Goal: Find specific page/section: Find specific page/section

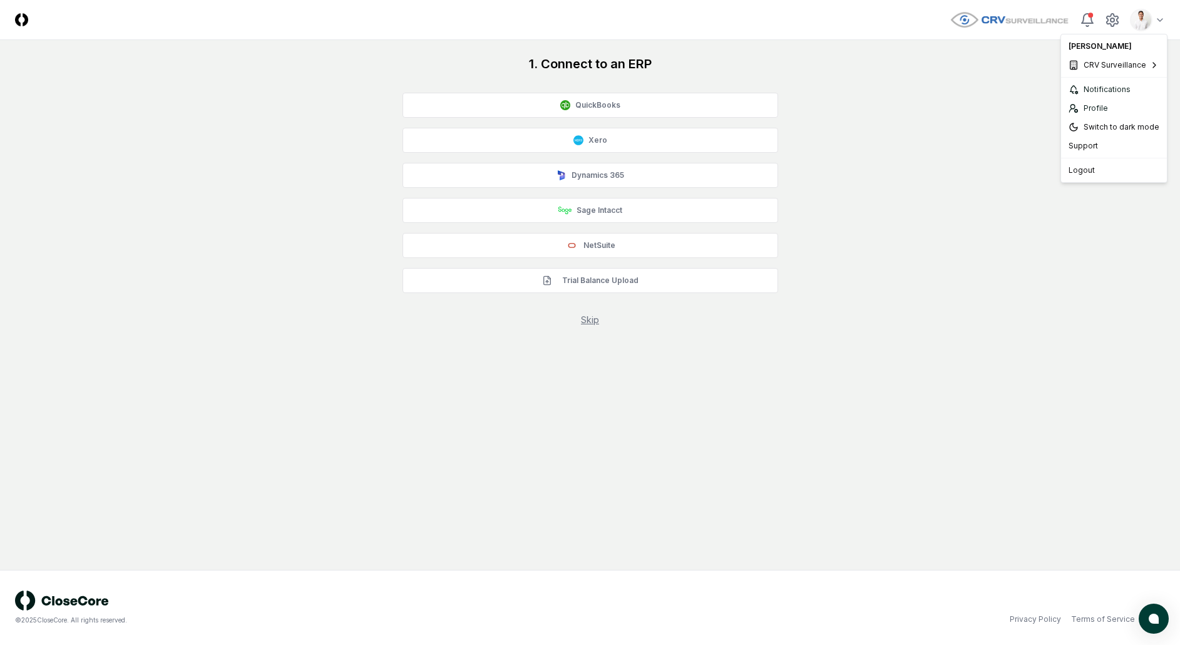
click at [1134, 8] on html "CloseCore Toggle navigation menu Toggle user menu 1. Connect to an ERP QuickBoo…" at bounding box center [590, 322] width 1180 height 645
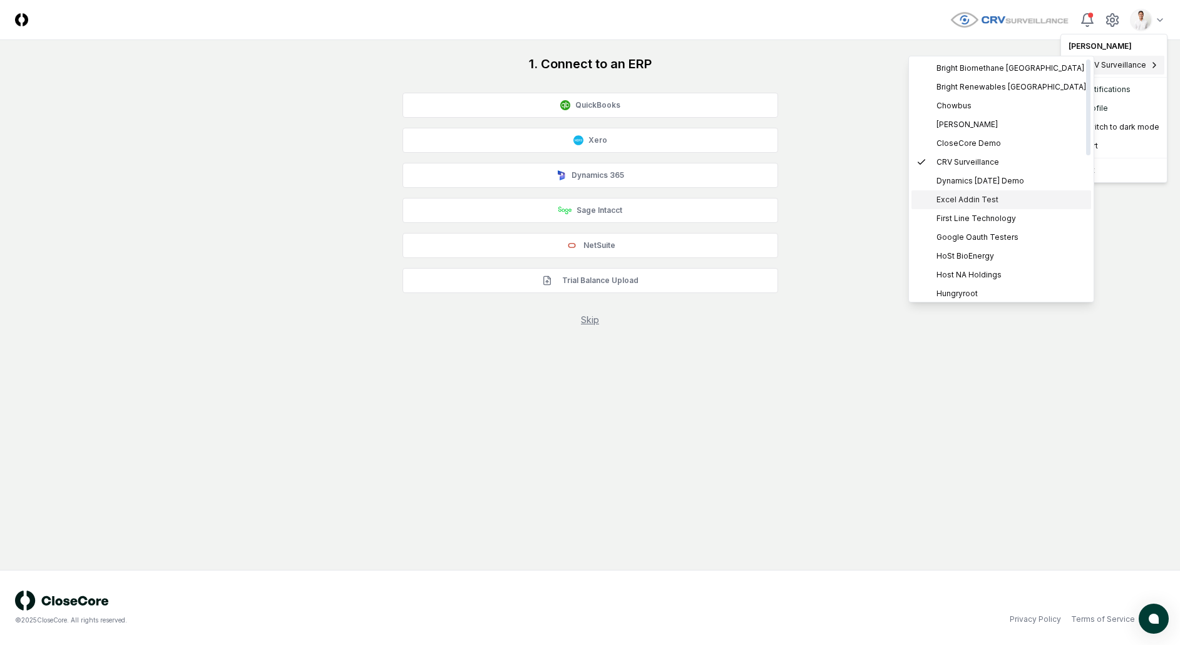
scroll to position [11, 0]
click at [976, 279] on span "Hungryroot" at bounding box center [957, 282] width 41 height 11
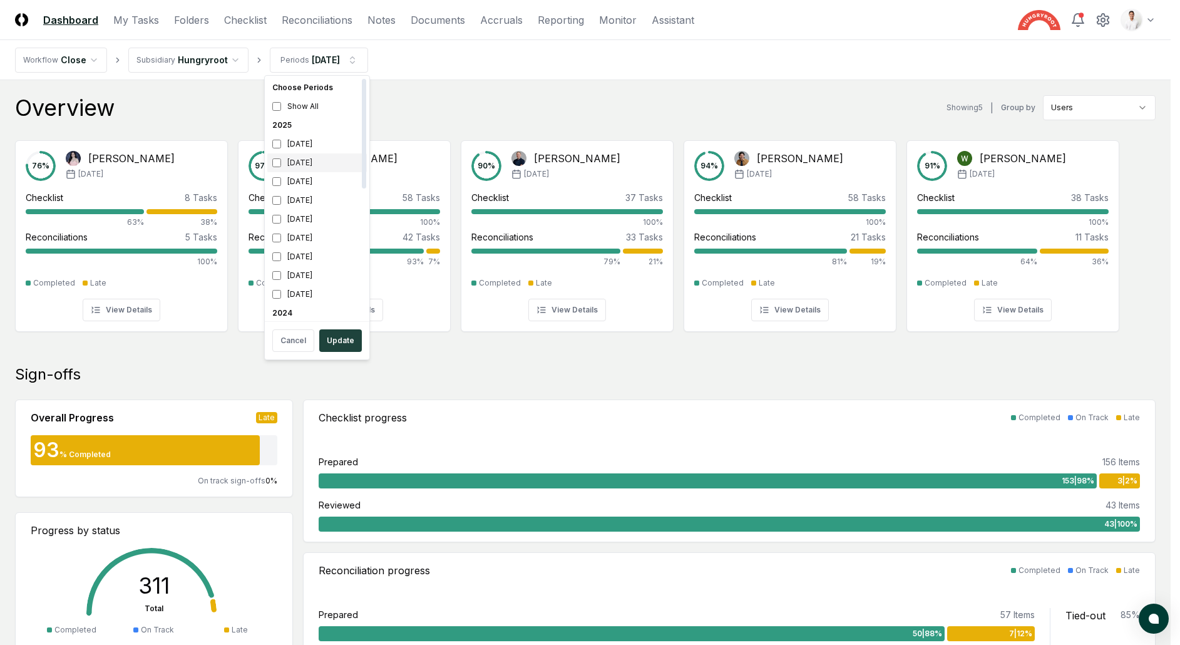
click at [309, 165] on div "August 2025" at bounding box center [317, 162] width 100 height 19
click at [307, 178] on div "July 2025" at bounding box center [317, 181] width 100 height 19
click at [342, 359] on div "Choose Periods Show All 2025 September 2025 August 2025 July 2025 June 2025 May…" at bounding box center [317, 217] width 106 height 285
click at [349, 343] on button "Update" at bounding box center [340, 340] width 43 height 23
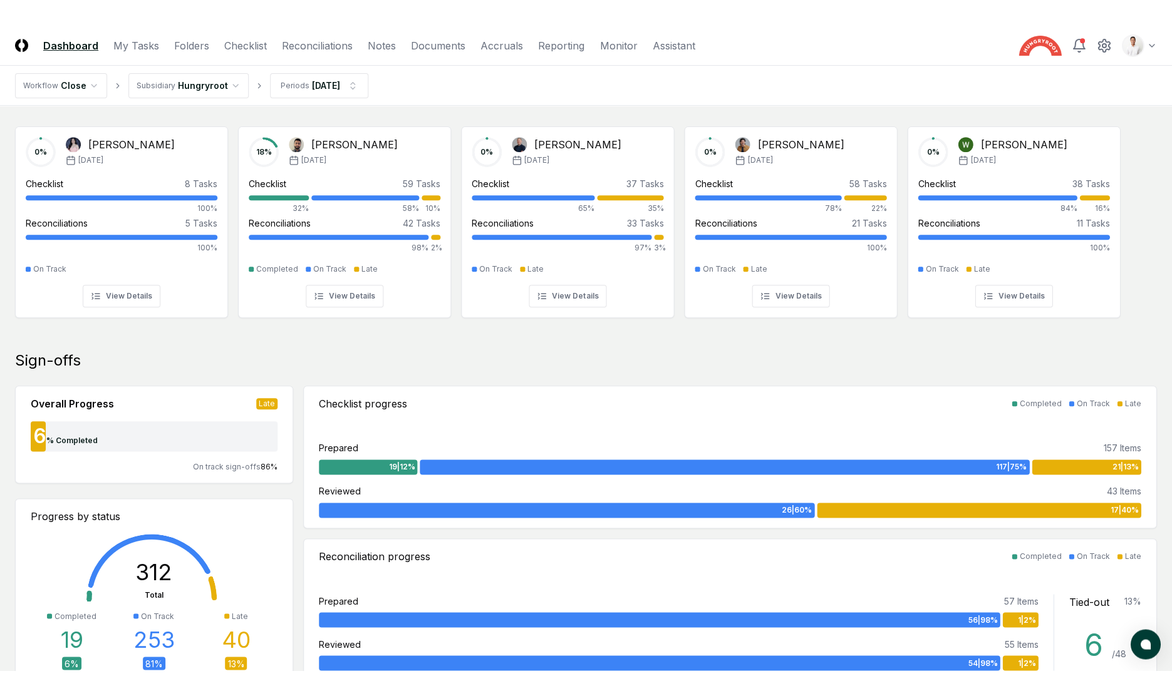
scroll to position [38, 0]
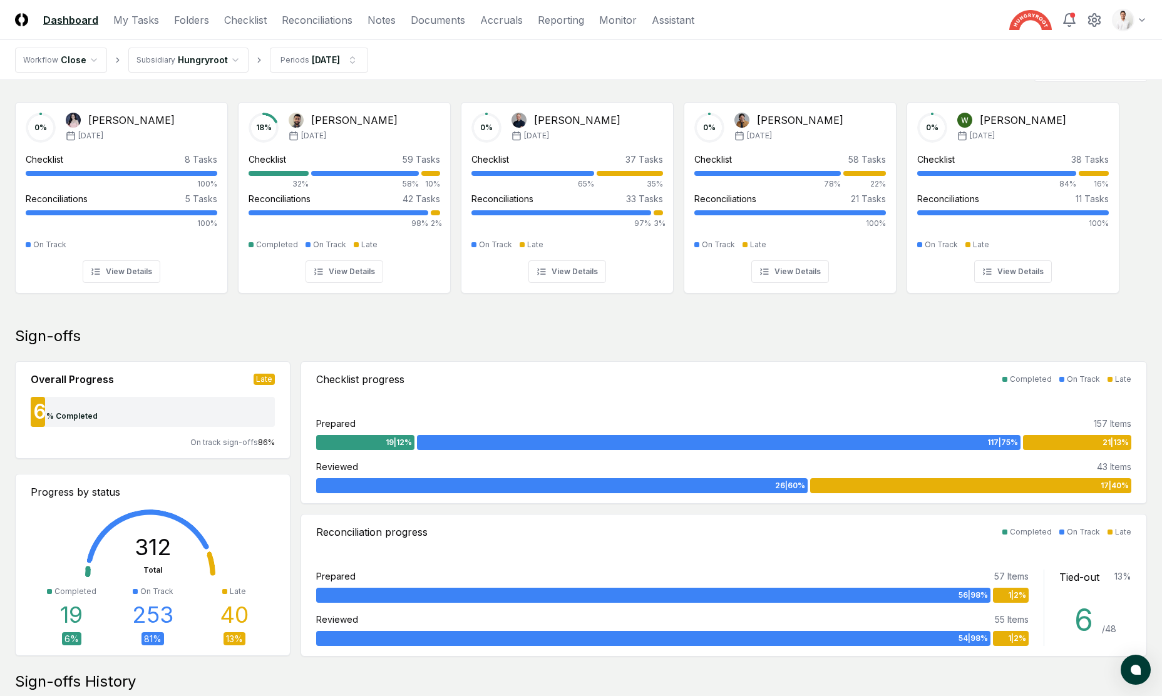
click at [756, 59] on nav "Workflow Close Subsidiary Hungryroot Periods Aug 2025" at bounding box center [581, 60] width 1162 height 40
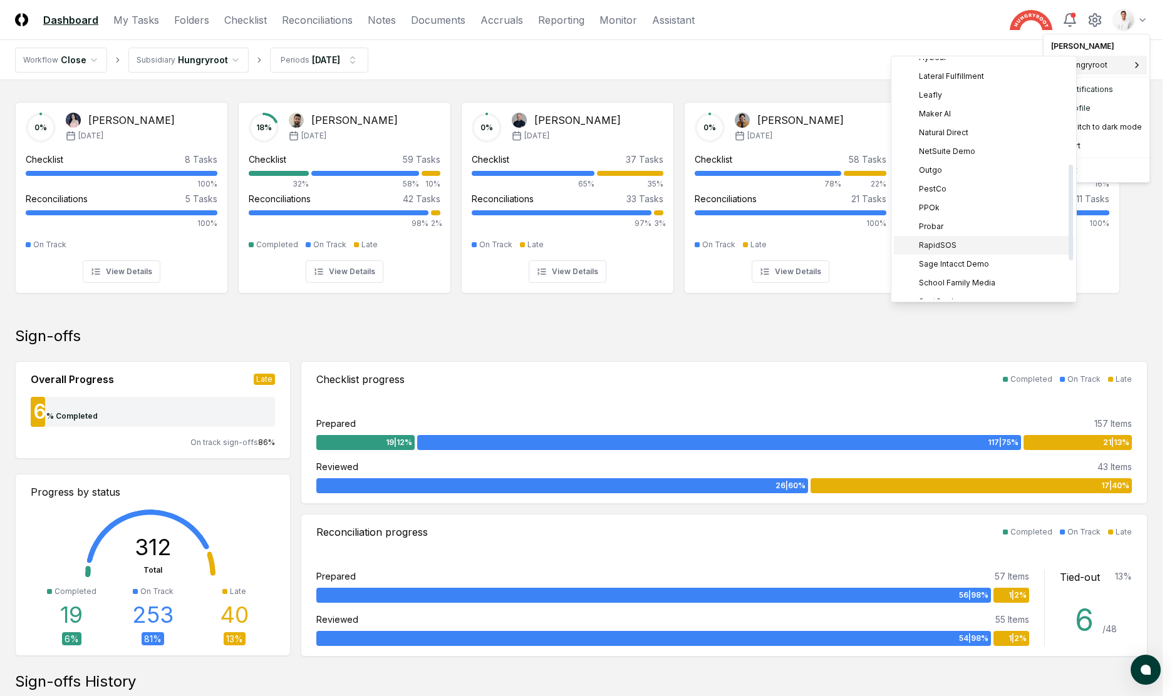
scroll to position [282, 0]
click at [939, 156] on span "PestCo" at bounding box center [933, 161] width 28 height 11
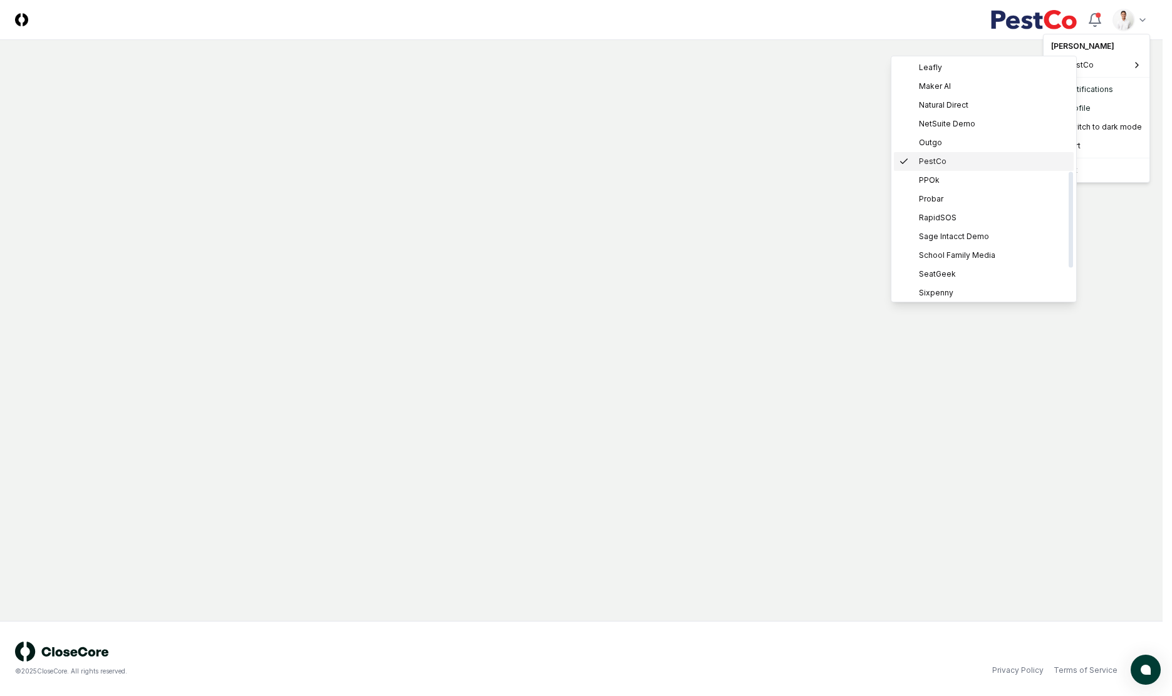
scroll to position [0, 0]
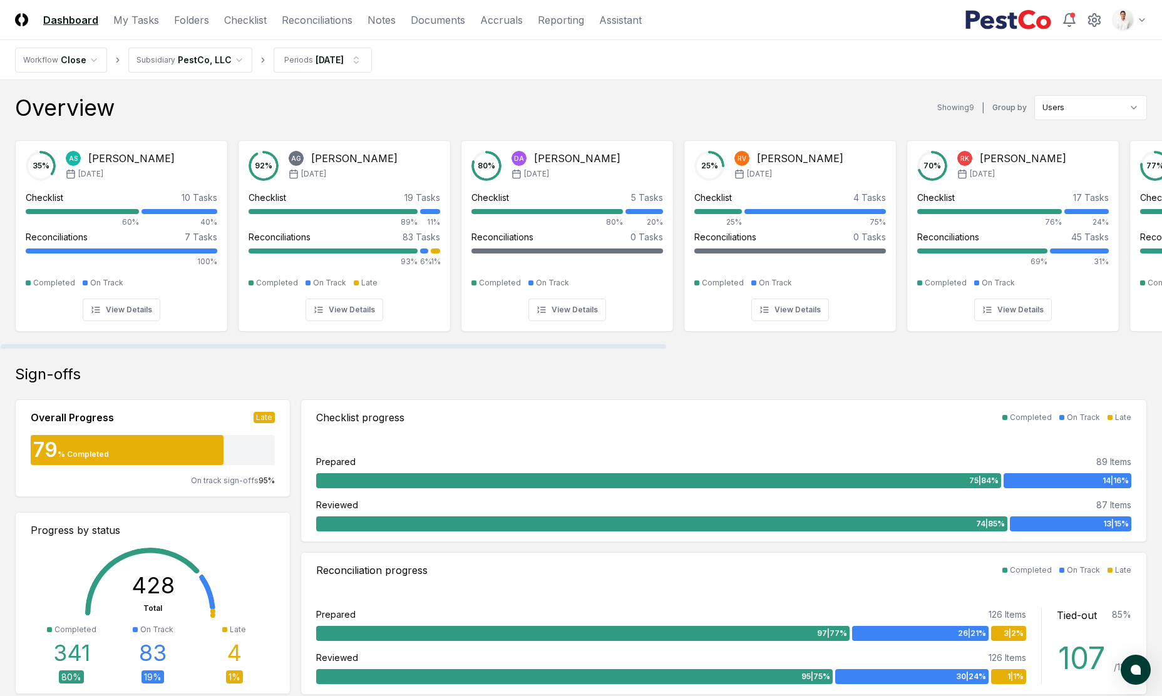
click at [618, 98] on div "Overview Showing 9 | Group by Users" at bounding box center [581, 107] width 1132 height 25
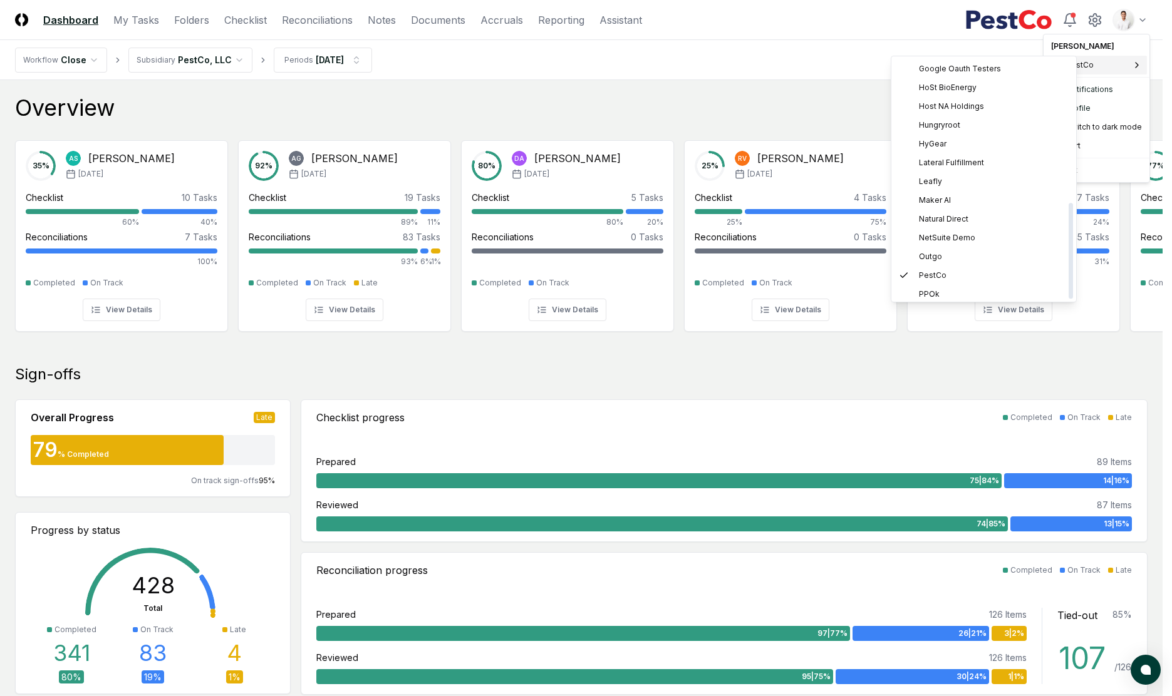
scroll to position [361, 0]
click at [954, 245] on div "TB Upload Demo" at bounding box center [984, 252] width 180 height 19
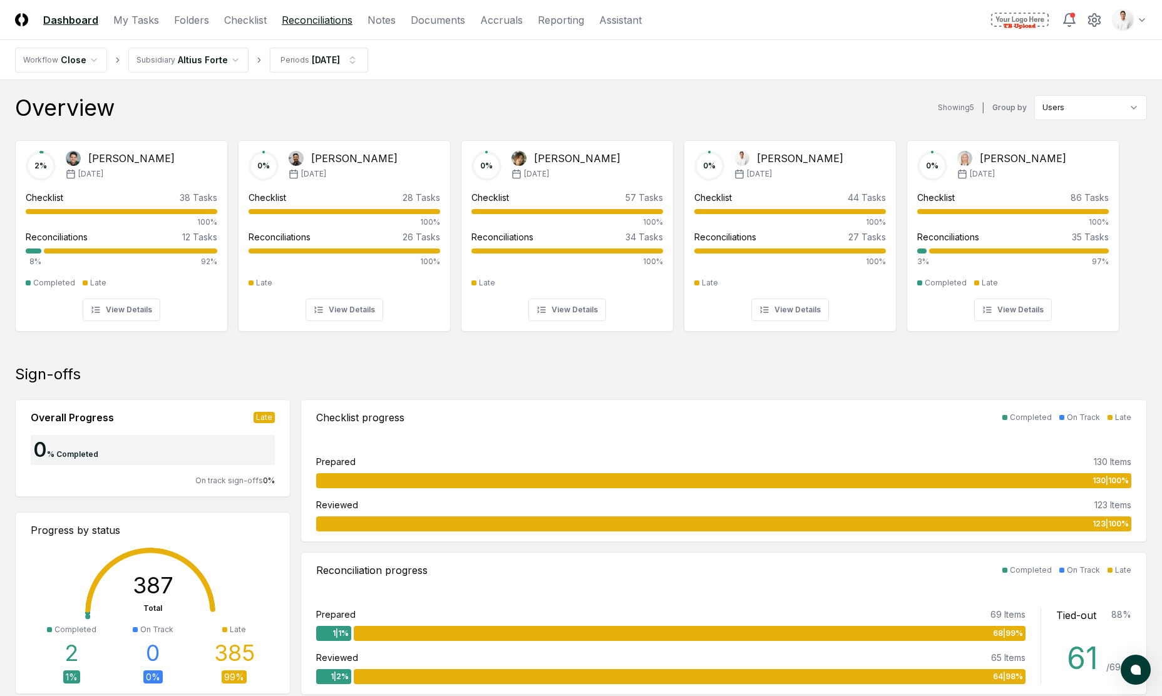
click at [308, 17] on link "Reconciliations" at bounding box center [317, 20] width 71 height 15
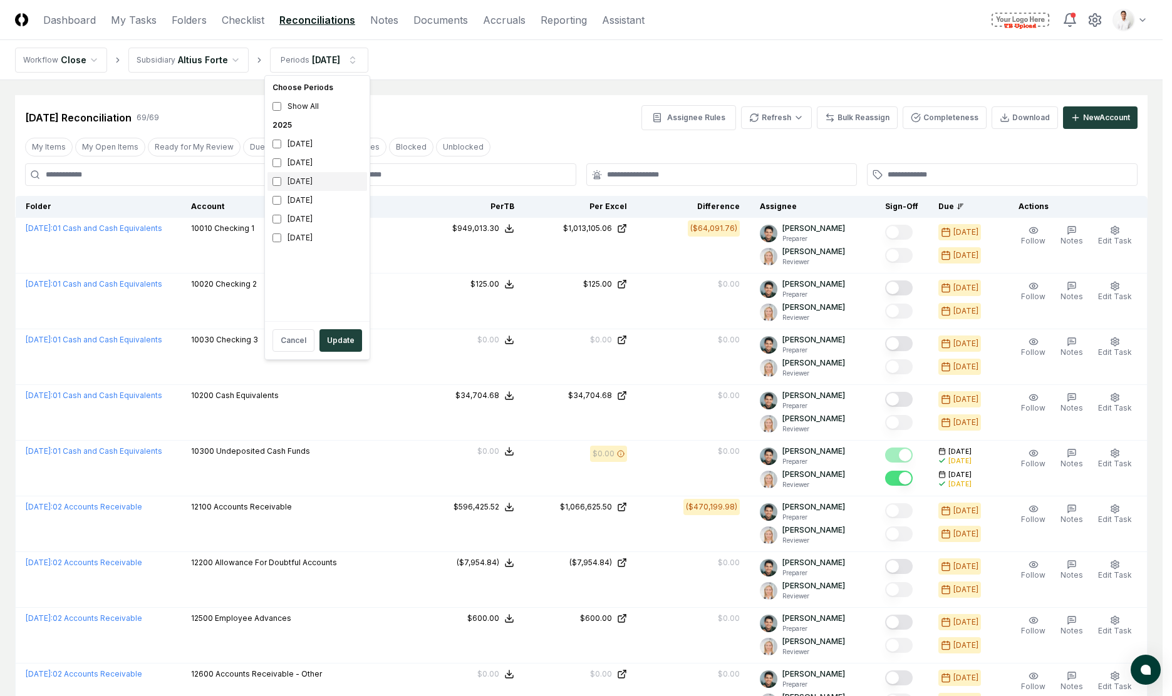
click at [308, 188] on div "[DATE]" at bounding box center [317, 181] width 100 height 19
click at [311, 201] on div "June 2025" at bounding box center [317, 200] width 100 height 19
click at [337, 336] on button "Update" at bounding box center [340, 340] width 43 height 23
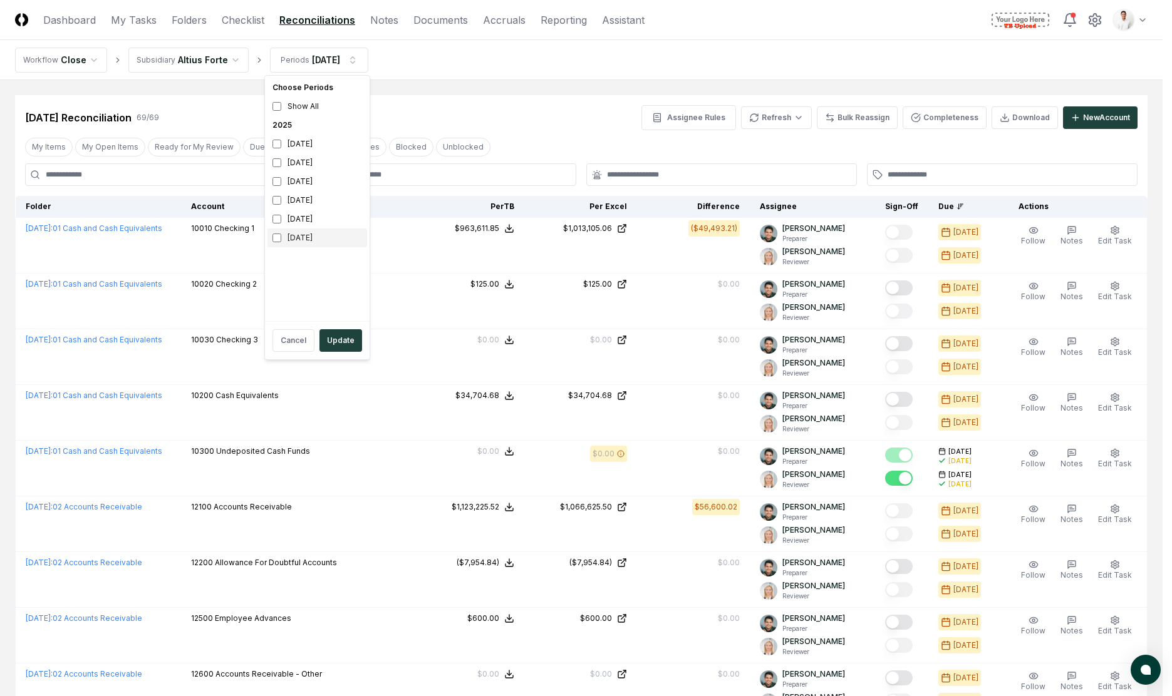
click at [329, 240] on div "April 2025" at bounding box center [317, 238] width 100 height 19
click at [306, 203] on div "June 2025" at bounding box center [317, 200] width 100 height 19
click at [333, 347] on button "Update" at bounding box center [340, 340] width 43 height 23
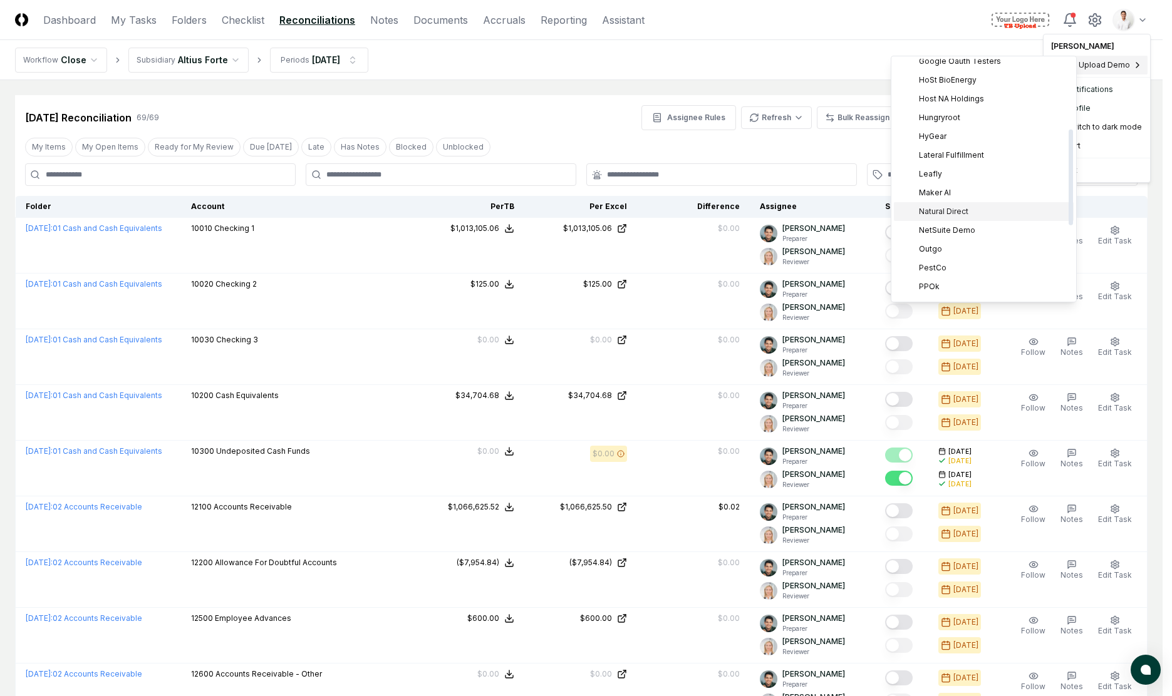
scroll to position [175, 0]
click at [959, 261] on div "PestCo" at bounding box center [984, 268] width 180 height 19
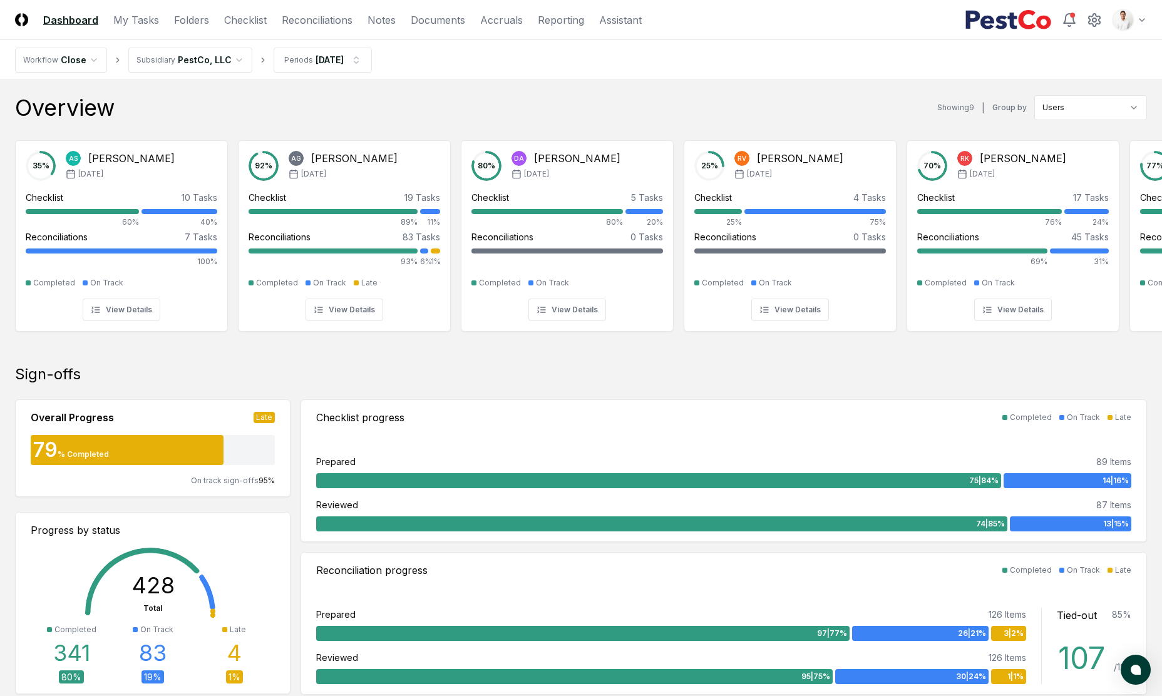
scroll to position [13, 0]
